Goal: Find specific page/section: Find specific page/section

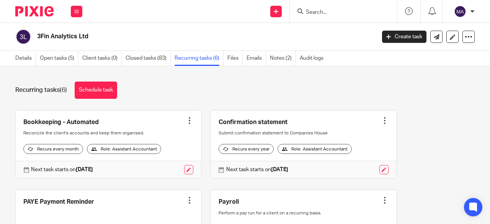
click at [322, 21] on div at bounding box center [343, 11] width 107 height 23
click at [326, 12] on input "Search" at bounding box center [339, 12] width 69 height 7
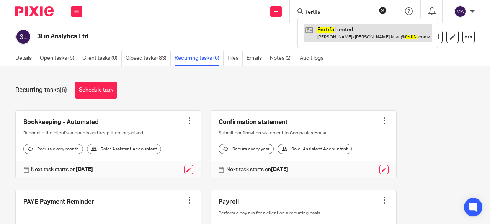
type input "fertifa"
click at [367, 29] on link at bounding box center [367, 33] width 129 height 18
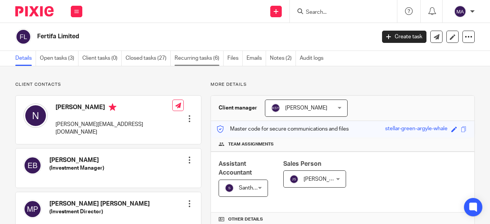
click at [210, 61] on link "Recurring tasks (6)" at bounding box center [198, 58] width 49 height 15
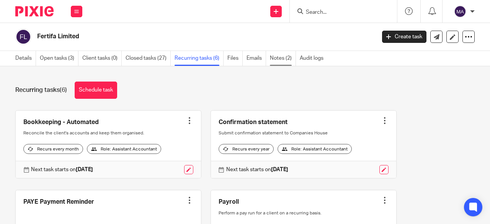
click at [284, 57] on link "Notes (2)" at bounding box center [283, 58] width 26 height 15
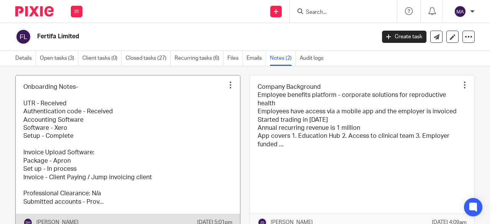
scroll to position [77, 0]
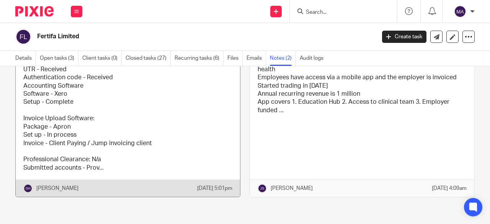
click at [194, 160] on link at bounding box center [128, 119] width 224 height 156
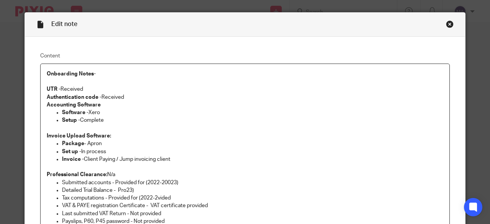
scroll to position [3, 0]
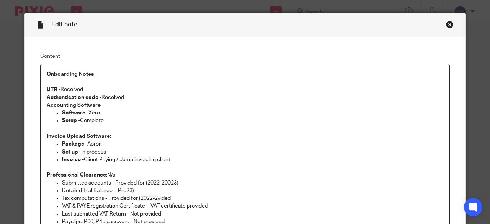
click at [446, 25] on div "Close this dialog window" at bounding box center [450, 25] width 8 height 8
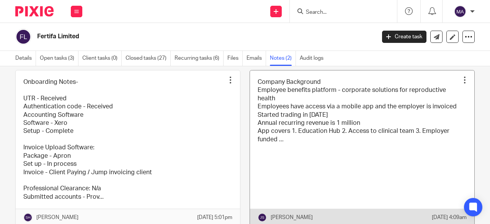
scroll to position [38, 0]
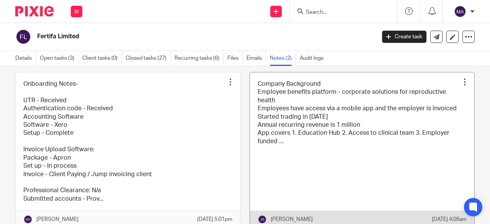
click at [381, 179] on link at bounding box center [362, 150] width 224 height 156
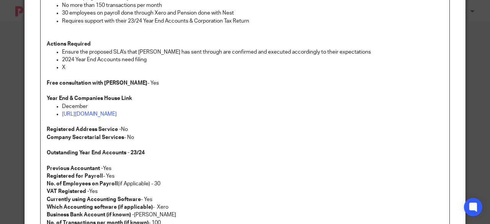
scroll to position [168, 0]
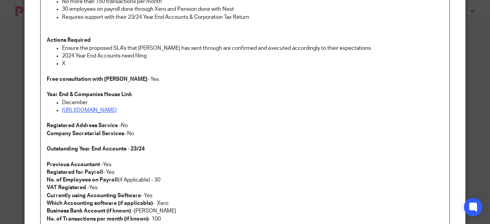
click at [117, 110] on link "[URL][DOMAIN_NAME]" at bounding box center [89, 110] width 55 height 5
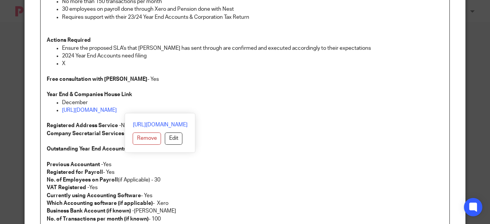
drag, startPoint x: 59, startPoint y: 108, endPoint x: 261, endPoint y: 109, distance: 201.2
click at [261, 109] on p "[URL][DOMAIN_NAME]" at bounding box center [252, 110] width 381 height 8
copy link "[URL][DOMAIN_NAME]"
